Goal: Communication & Community: Connect with others

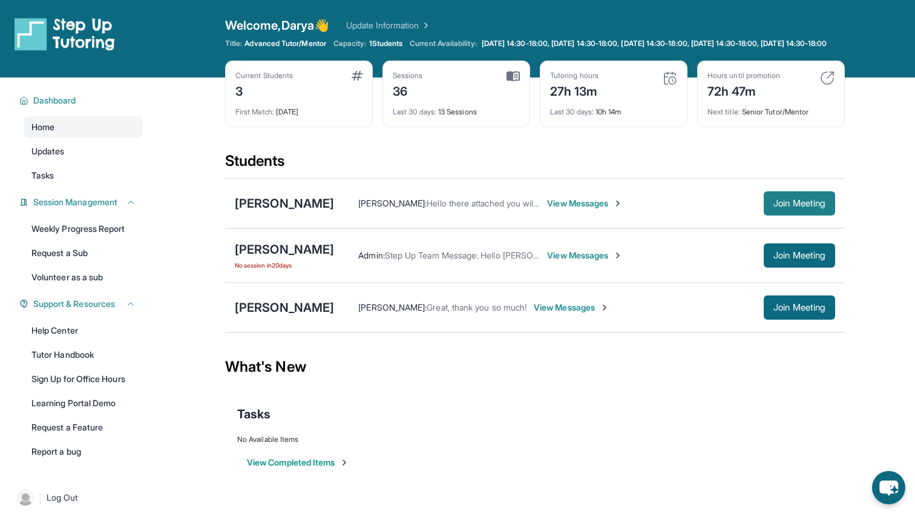
click at [783, 207] on span "Join Meeting" at bounding box center [799, 203] width 52 height 7
click at [550, 209] on span "View Messages" at bounding box center [585, 203] width 76 height 12
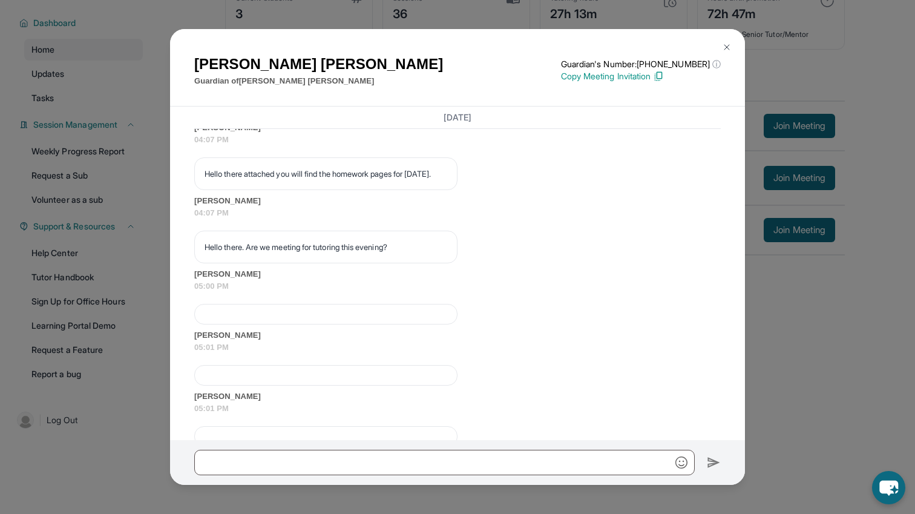
scroll to position [2124, 0]
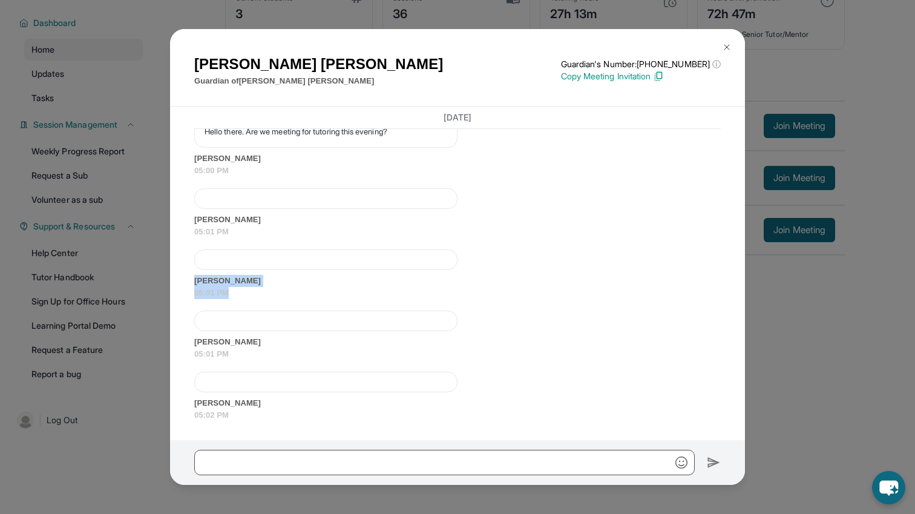
drag, startPoint x: 185, startPoint y: 286, endPoint x: 263, endPoint y: 287, distance: 78.1
click at [263, 287] on div "[DATE] <p>**New Step Up [PERSON_NAME] Chat**: Hi [PERSON_NAME]! This is the sta…" at bounding box center [457, 273] width 575 height 333
click at [237, 282] on span "[PERSON_NAME]" at bounding box center [457, 281] width 527 height 12
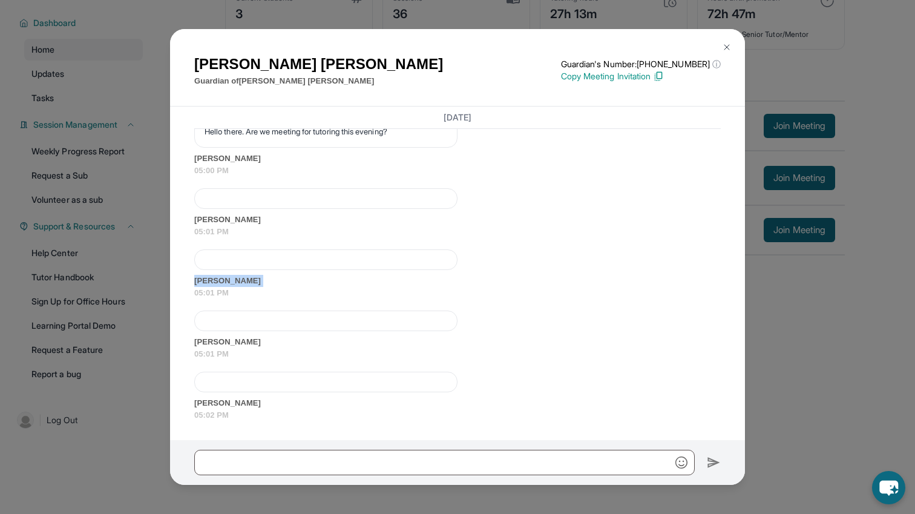
click at [237, 282] on span "[PERSON_NAME]" at bounding box center [457, 281] width 527 height 12
